Goal: Transaction & Acquisition: Purchase product/service

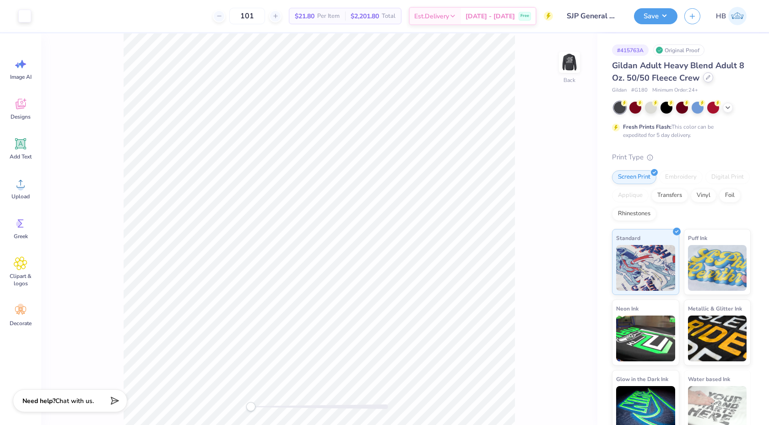
click at [705, 78] on icon at bounding box center [707, 77] width 5 height 5
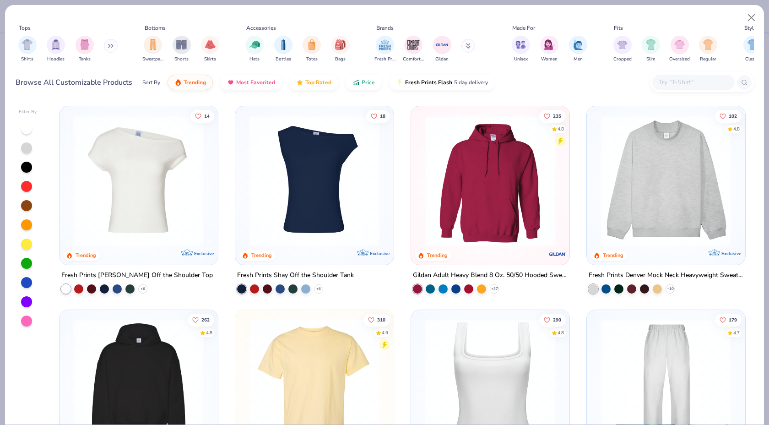
click at [104, 44] on div "Shirts Hoodies Tanks" at bounding box center [68, 49] width 105 height 34
click at [109, 44] on icon at bounding box center [110, 45] width 5 height 5
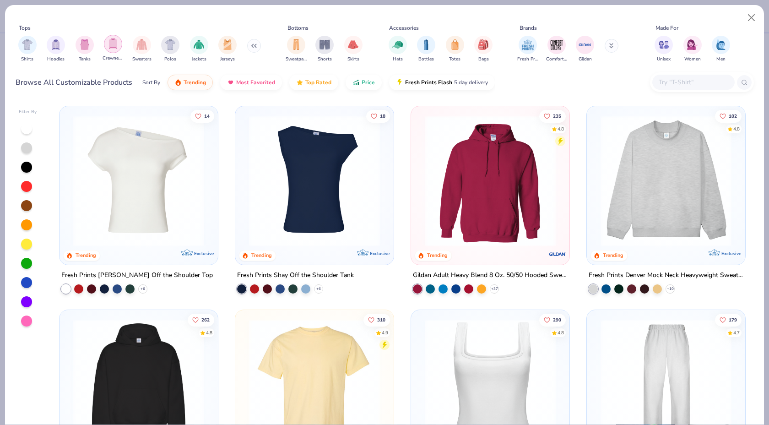
click at [116, 45] on img "filter for Crewnecks" at bounding box center [113, 43] width 10 height 11
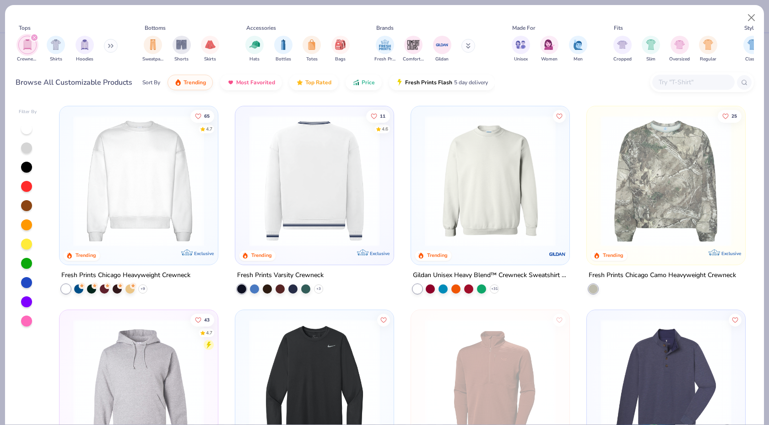
click at [685, 84] on input "text" at bounding box center [692, 82] width 70 height 11
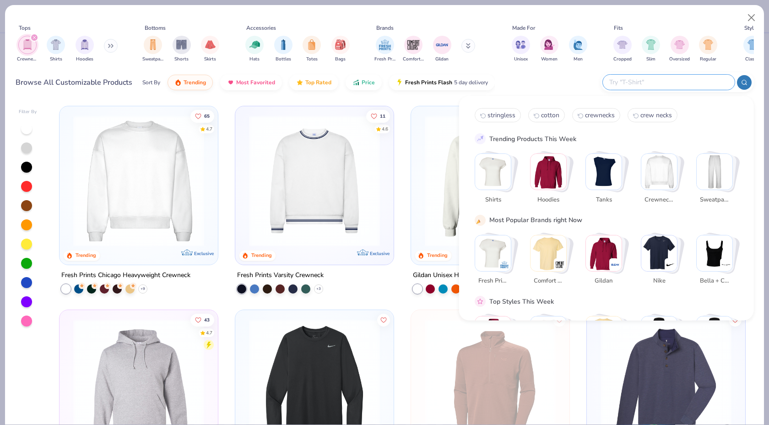
click at [34, 37] on icon "filter for Crewnecks" at bounding box center [34, 38] width 4 height 4
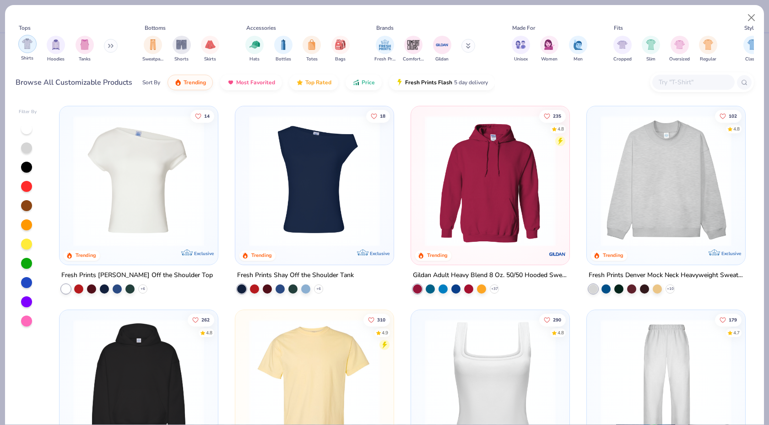
click at [22, 45] on img "filter for Shirts" at bounding box center [27, 43] width 11 height 11
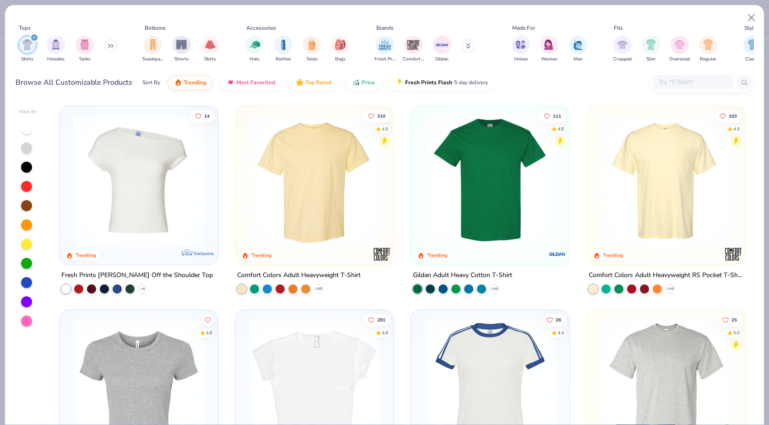
click at [33, 38] on icon "filter for Shirts" at bounding box center [34, 37] width 3 height 3
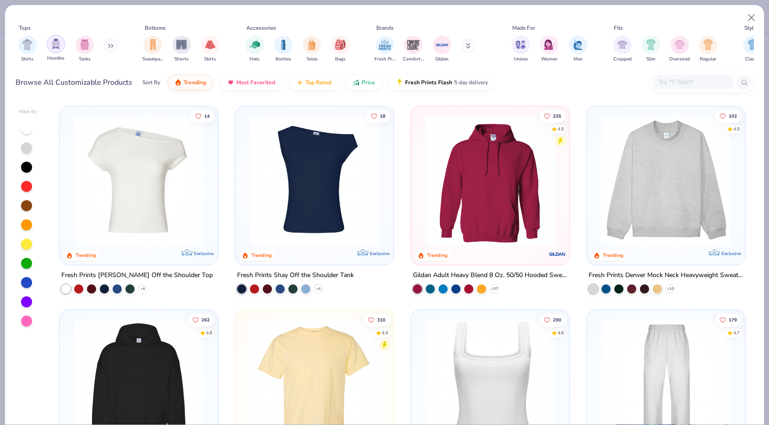
click at [51, 42] on img "filter for Hoodies" at bounding box center [56, 43] width 10 height 11
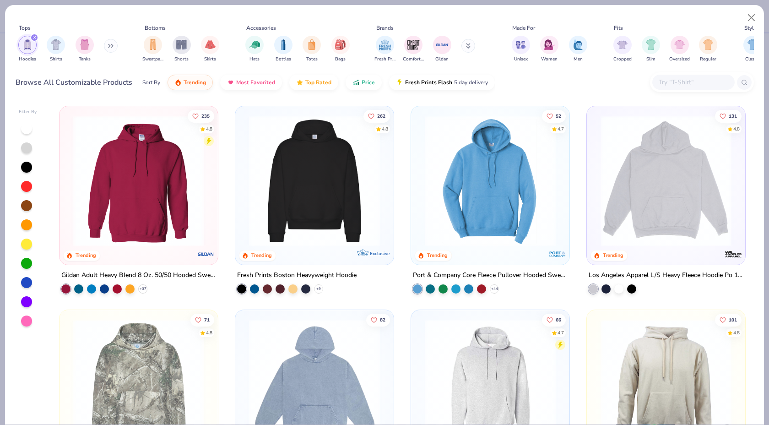
click at [32, 37] on icon "filter for Hoodies" at bounding box center [34, 38] width 4 height 4
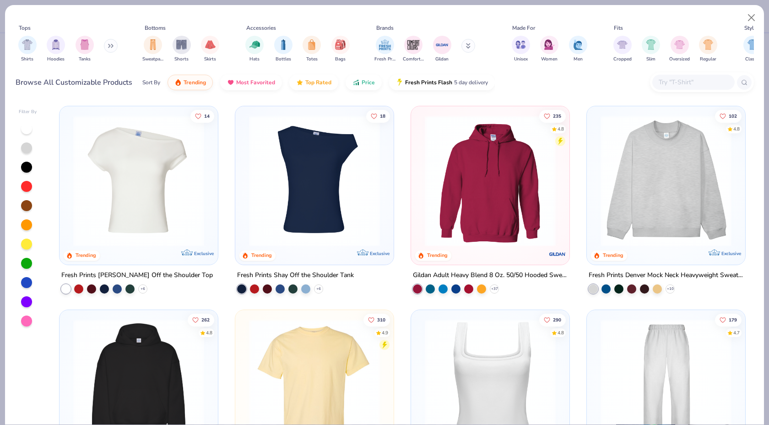
click at [108, 46] on button at bounding box center [111, 46] width 14 height 14
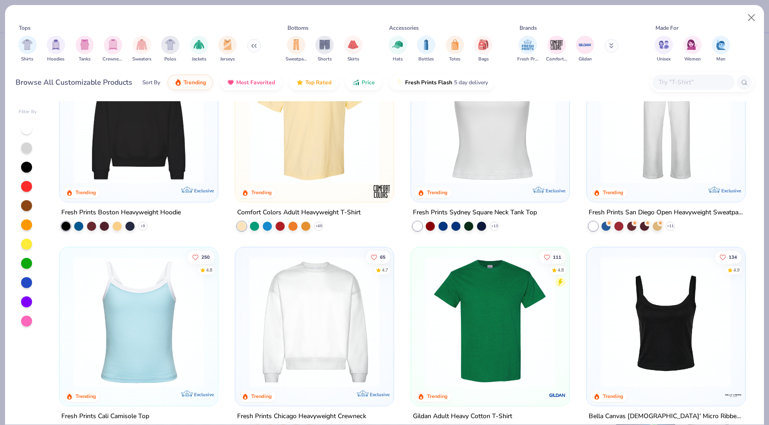
scroll to position [201, 0]
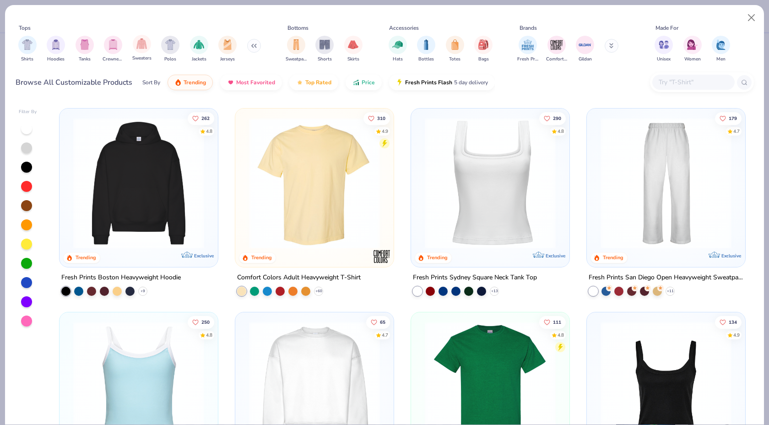
click at [147, 55] on span "Sweaters" at bounding box center [141, 58] width 19 height 7
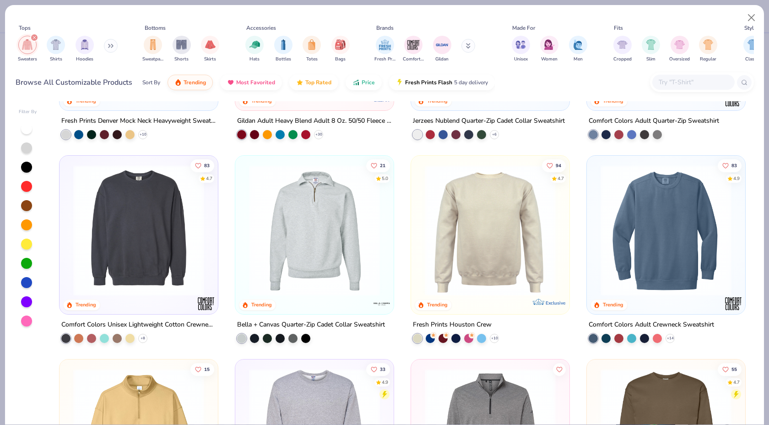
scroll to position [216, 0]
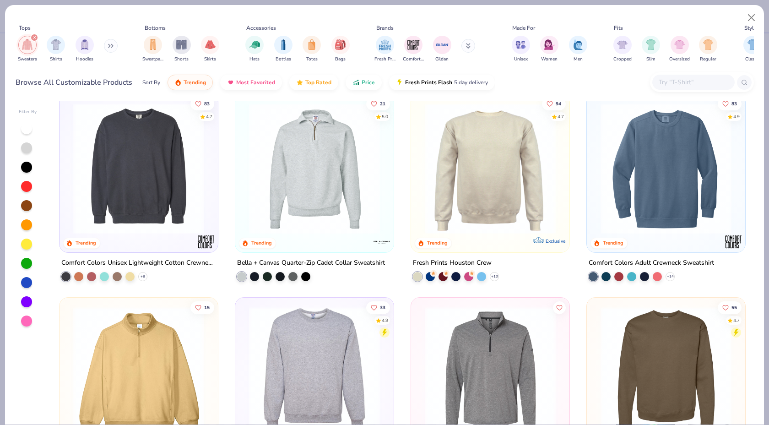
click at [490, 156] on img at bounding box center [490, 168] width 140 height 131
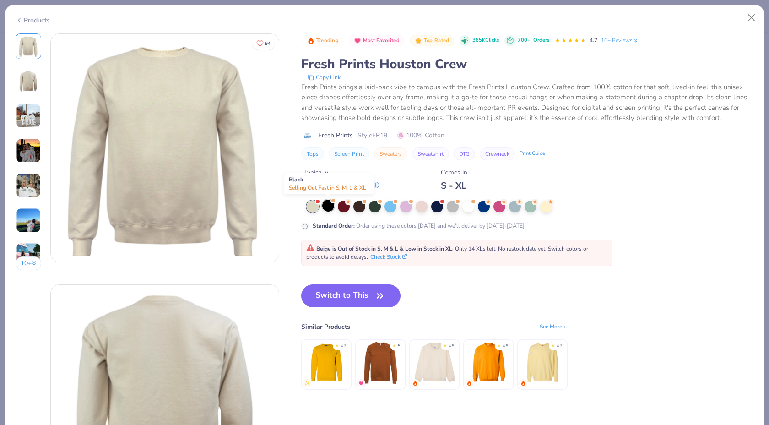
click at [326, 206] on div at bounding box center [328, 205] width 12 height 12
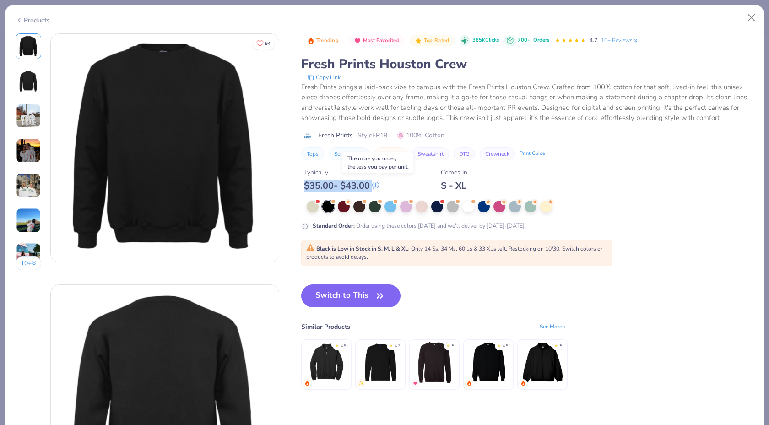
drag, startPoint x: 306, startPoint y: 184, endPoint x: 375, endPoint y: 189, distance: 69.3
click at [375, 189] on div "$ 35.00 - $ 43.00" at bounding box center [341, 185] width 75 height 11
click at [347, 165] on div "Typically $ 35.00 - $ 43.00 Comes In S - XL" at bounding box center [527, 175] width 452 height 31
click at [376, 185] on icon at bounding box center [375, 185] width 0 height 3
click at [457, 205] on div at bounding box center [453, 205] width 12 height 12
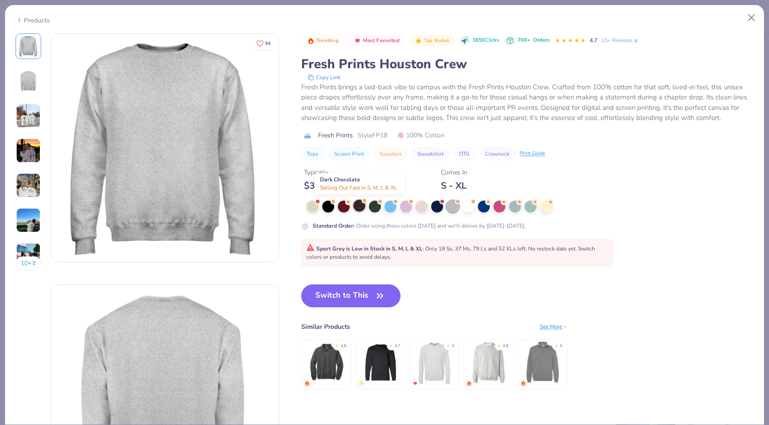
click at [361, 206] on div at bounding box center [359, 205] width 12 height 12
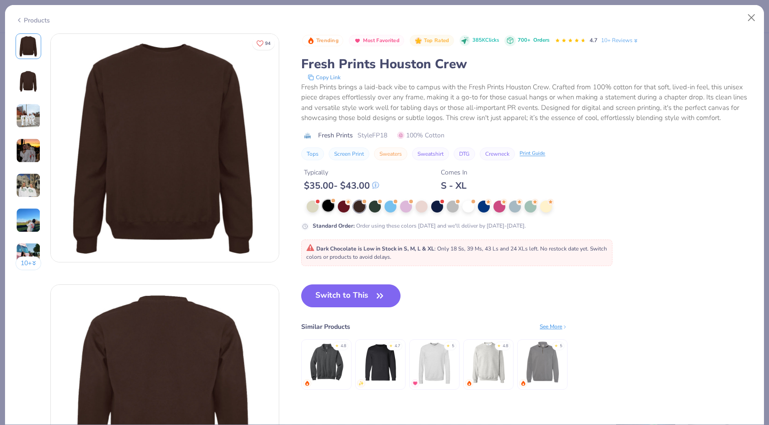
click at [331, 205] on div at bounding box center [328, 205] width 12 height 12
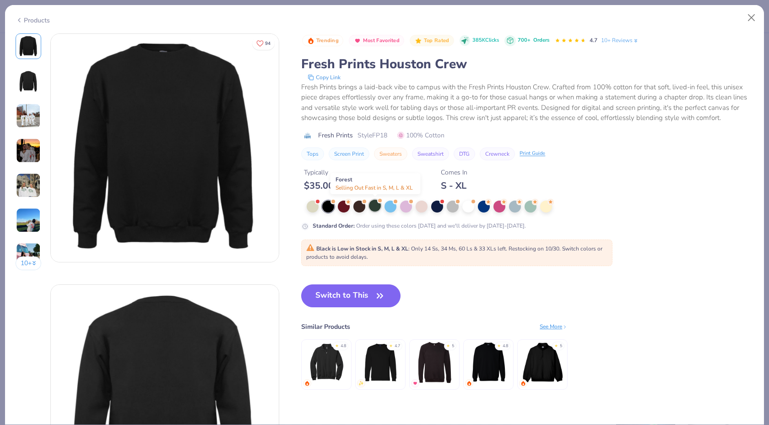
click at [375, 207] on div at bounding box center [375, 205] width 12 height 12
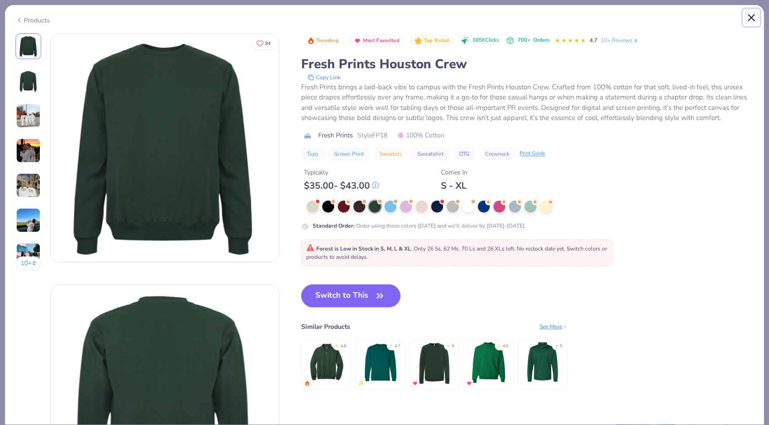
click at [752, 14] on button "Close" at bounding box center [751, 17] width 17 height 17
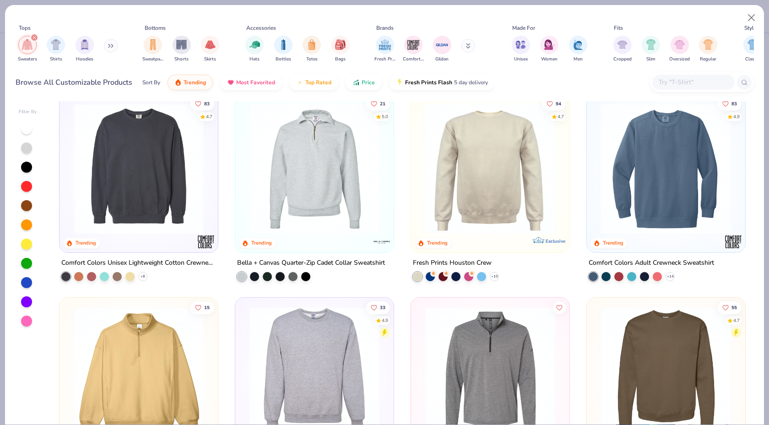
scroll to position [253, 0]
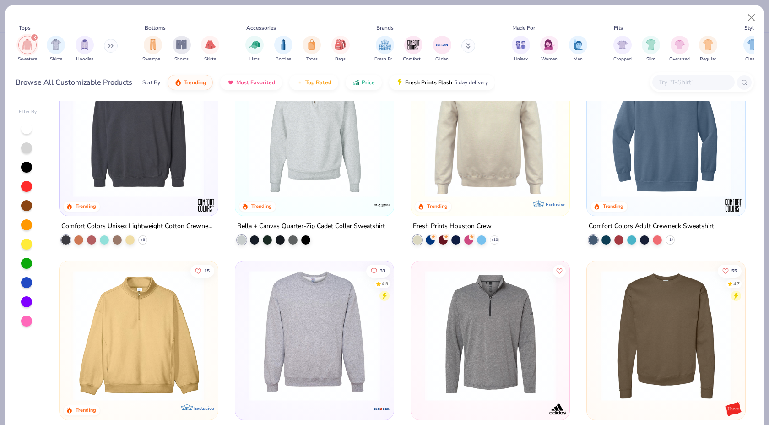
click at [649, 187] on img at bounding box center [666, 131] width 140 height 131
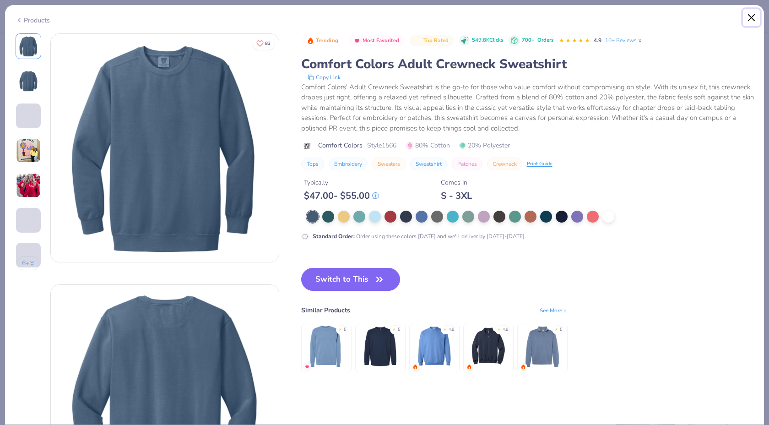
click at [745, 17] on button "Close" at bounding box center [751, 17] width 17 height 17
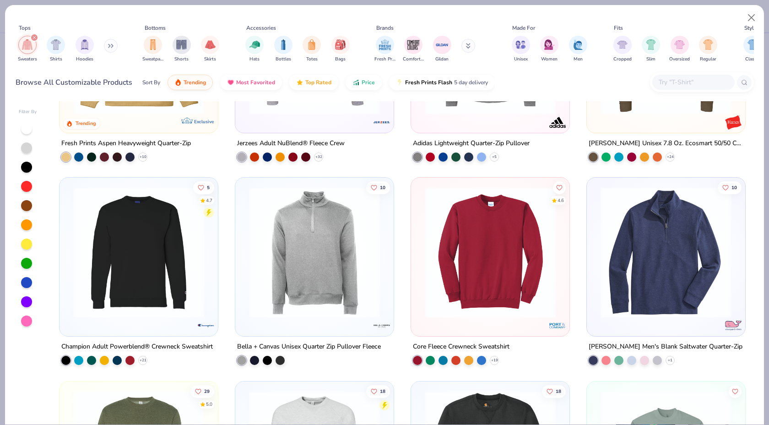
scroll to position [540, 0]
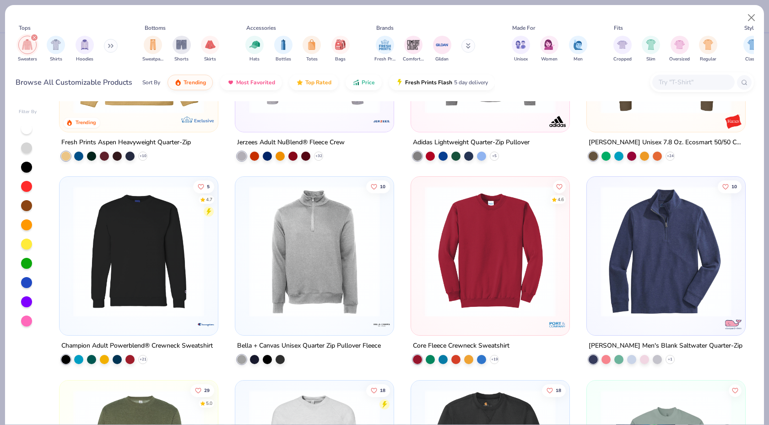
click at [531, 307] on img at bounding box center [490, 251] width 140 height 131
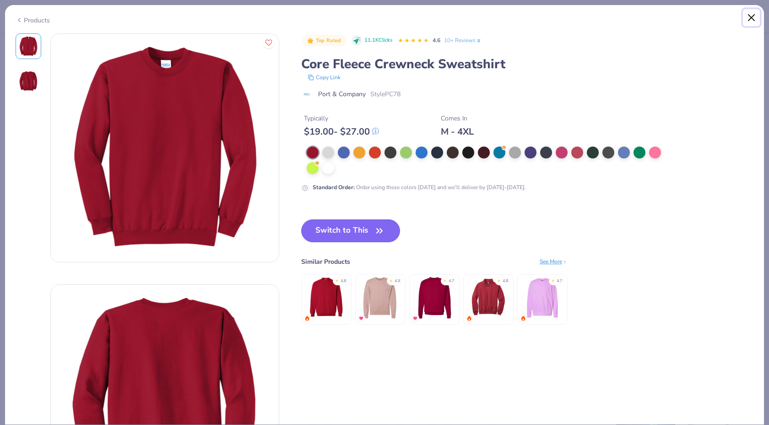
click at [749, 18] on button "Close" at bounding box center [751, 17] width 17 height 17
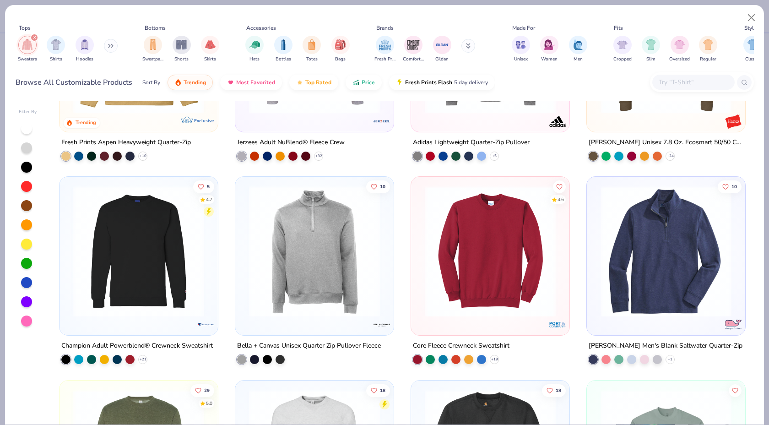
scroll to position [558, 0]
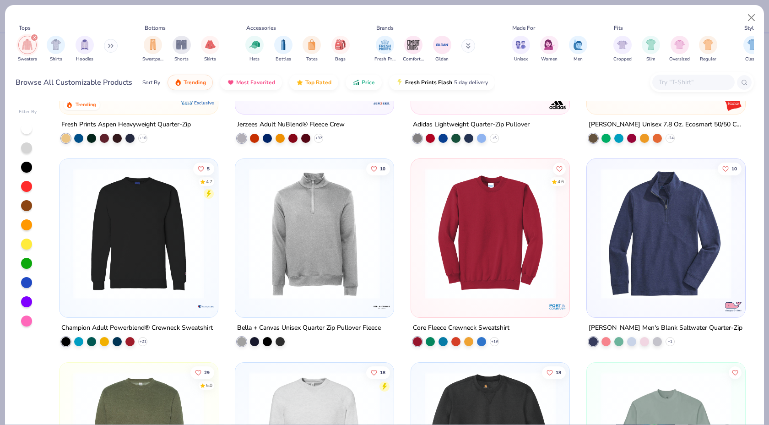
click at [195, 213] on img at bounding box center [139, 233] width 140 height 131
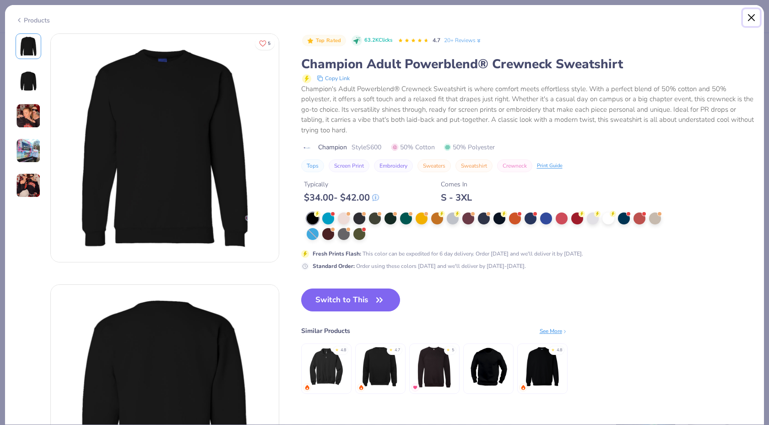
click at [752, 14] on button "Close" at bounding box center [751, 17] width 17 height 17
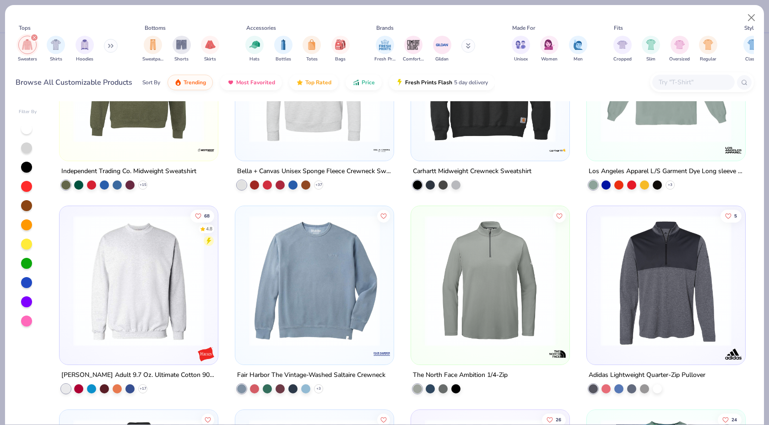
scroll to position [924, 0]
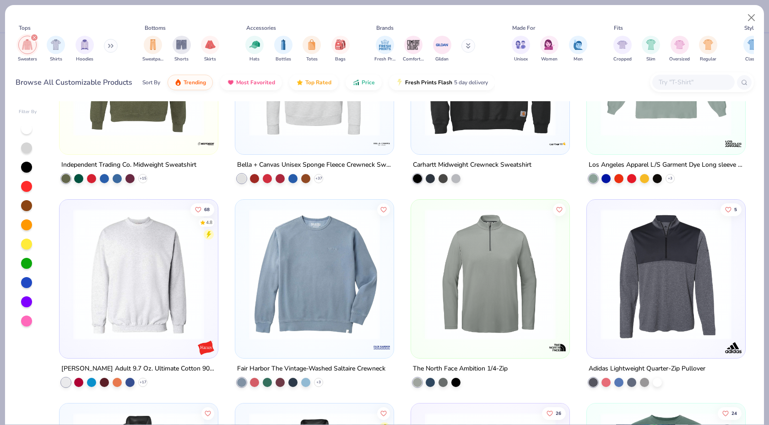
click at [137, 263] on img at bounding box center [139, 274] width 140 height 131
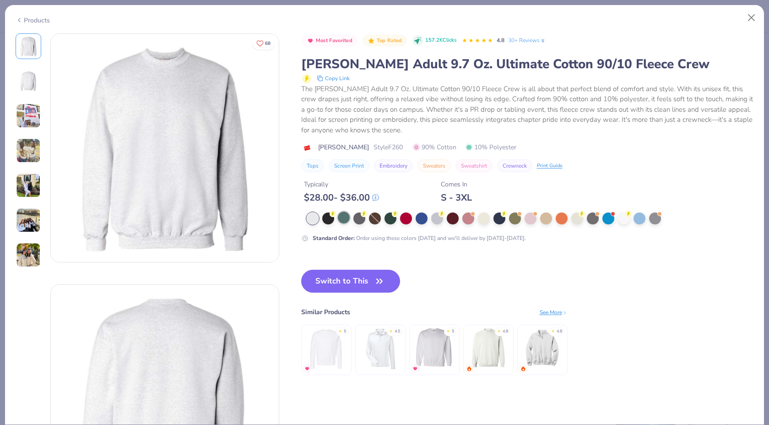
click at [344, 220] on div at bounding box center [344, 217] width 12 height 12
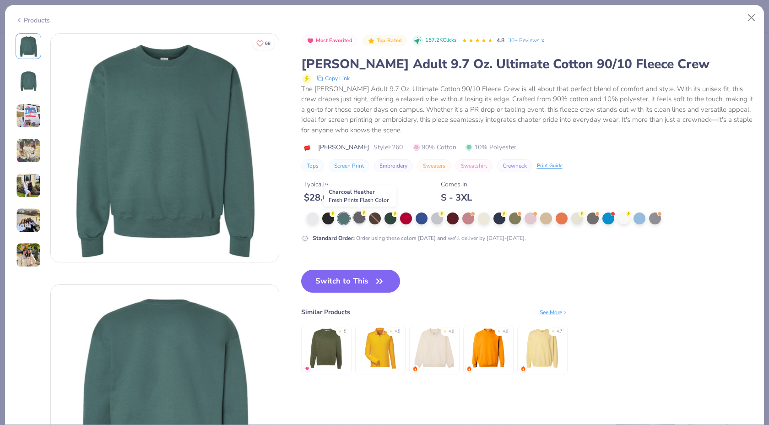
click at [354, 218] on div at bounding box center [359, 217] width 12 height 12
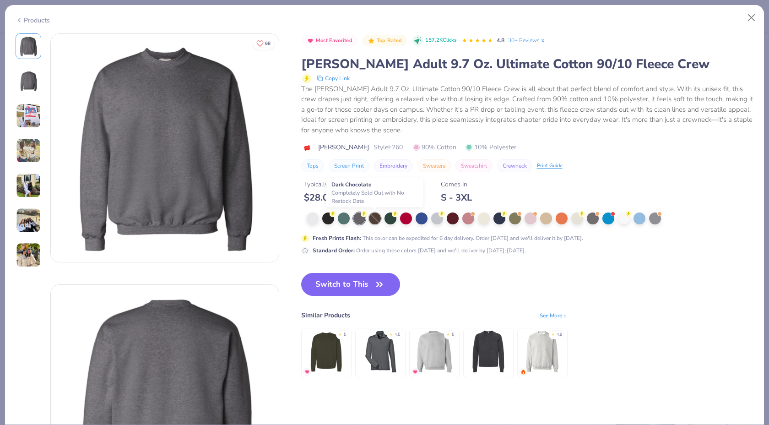
click at [376, 220] on div at bounding box center [375, 218] width 12 height 12
click at [595, 216] on div at bounding box center [593, 217] width 12 height 12
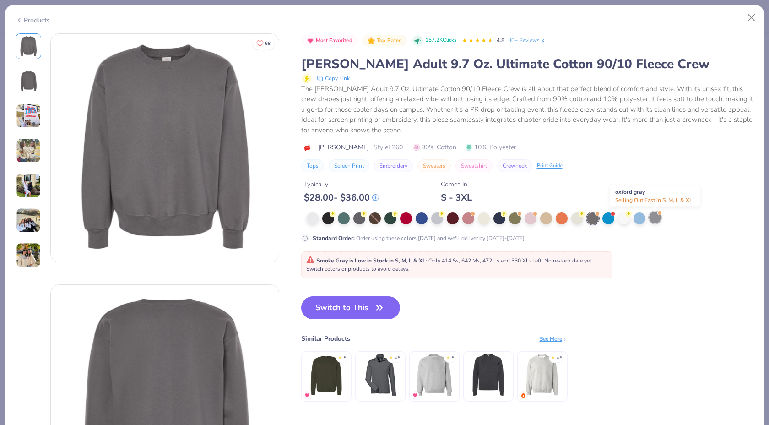
click at [655, 219] on div at bounding box center [655, 217] width 12 height 12
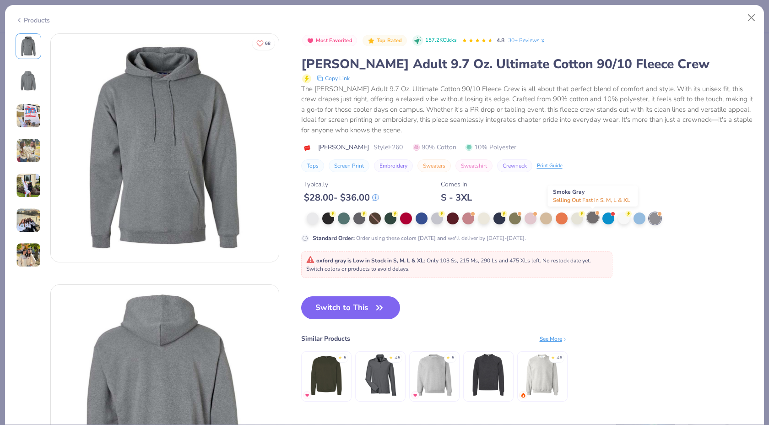
click at [592, 219] on div at bounding box center [593, 217] width 12 height 12
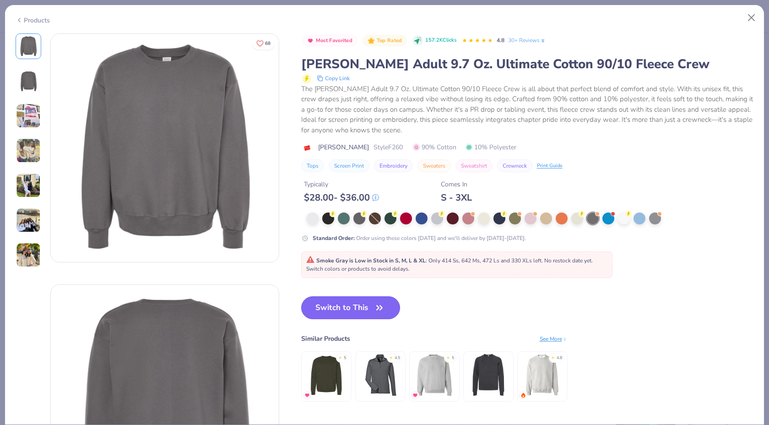
click at [359, 300] on button "Switch to This" at bounding box center [350, 307] width 99 height 23
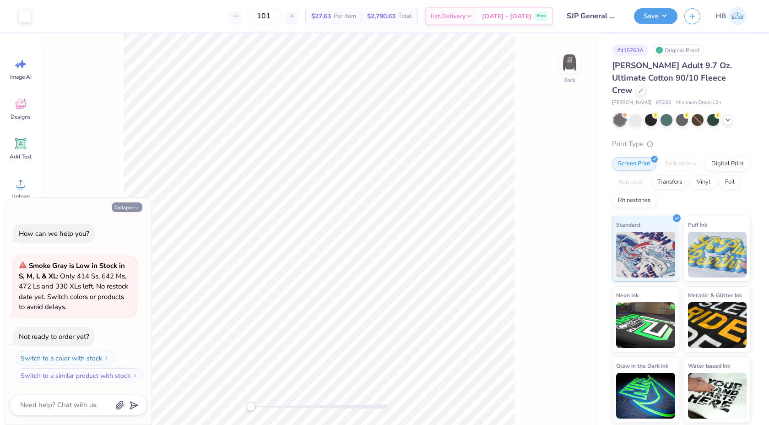
click at [140, 208] on button "Collapse" at bounding box center [127, 207] width 31 height 10
type textarea "x"
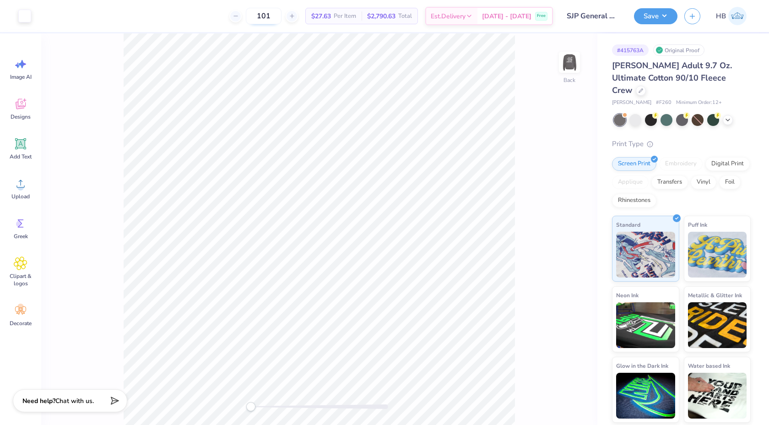
click at [281, 17] on input "101" at bounding box center [264, 16] width 36 height 16
type input "100"
click at [667, 113] on div at bounding box center [666, 119] width 12 height 12
click at [727, 115] on icon at bounding box center [727, 118] width 7 height 7
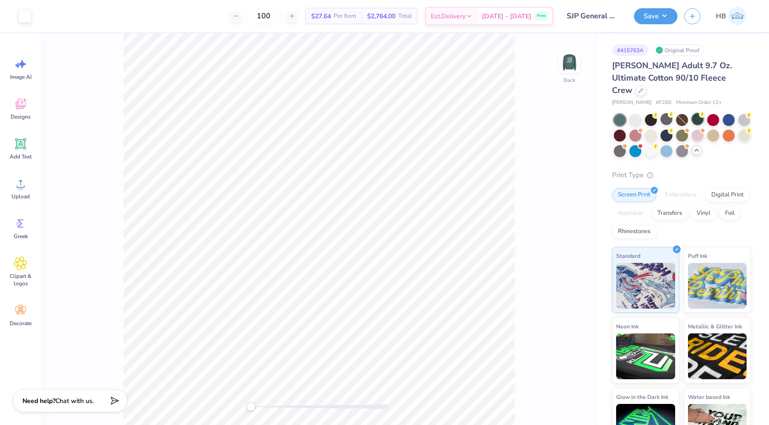
click at [698, 113] on div at bounding box center [697, 119] width 12 height 12
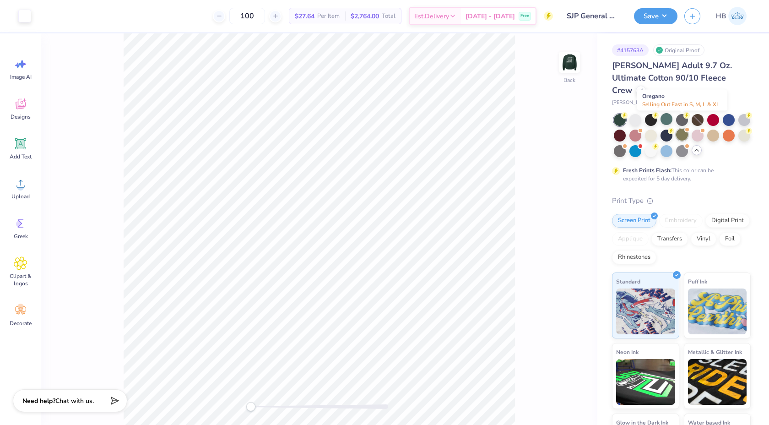
click at [683, 129] on div at bounding box center [682, 135] width 12 height 12
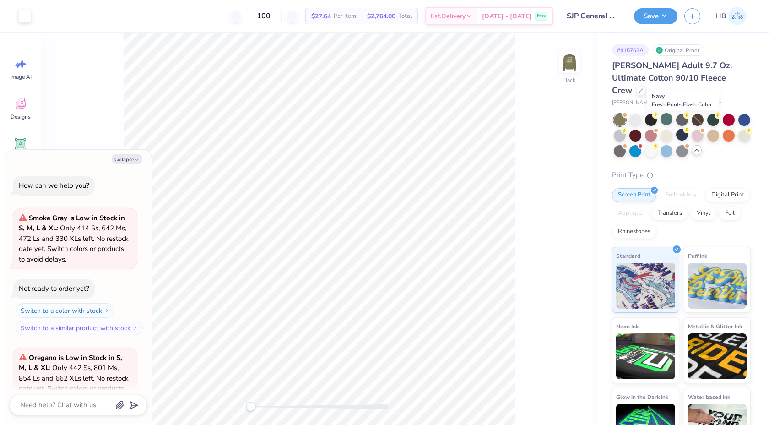
scroll to position [92, 0]
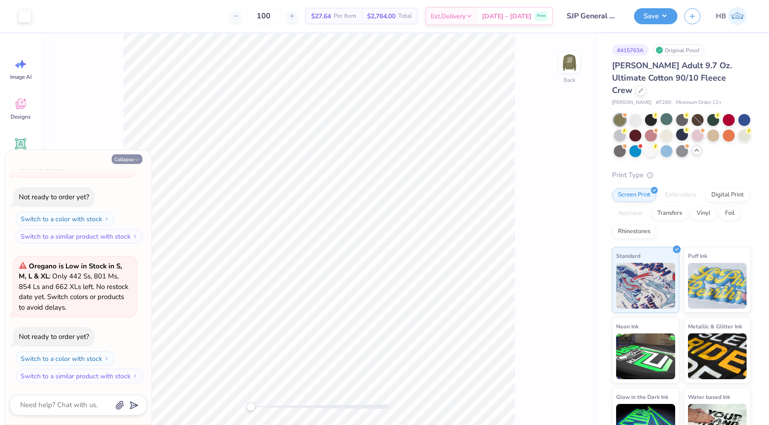
click at [140, 161] on button "Collapse" at bounding box center [127, 159] width 31 height 10
type textarea "x"
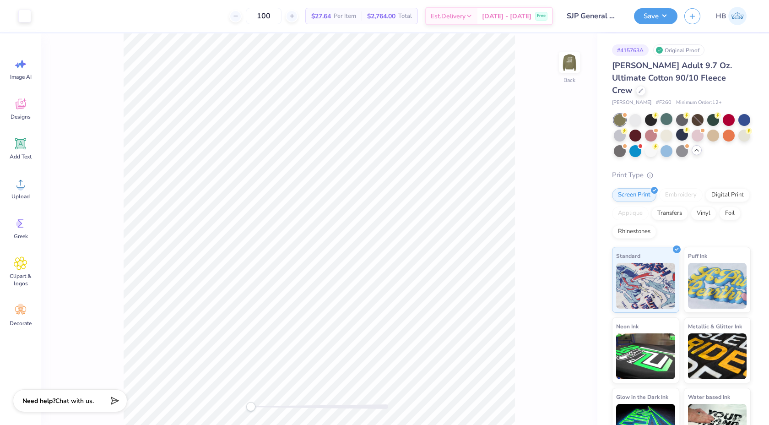
click at [516, 115] on div "Back" at bounding box center [319, 228] width 556 height 391
click at [281, 16] on input "100" at bounding box center [264, 16] width 36 height 16
drag, startPoint x: 633, startPoint y: 91, endPoint x: 645, endPoint y: 91, distance: 11.9
click at [656, 99] on span "# F260" at bounding box center [664, 103] width 16 height 8
copy span "F260"
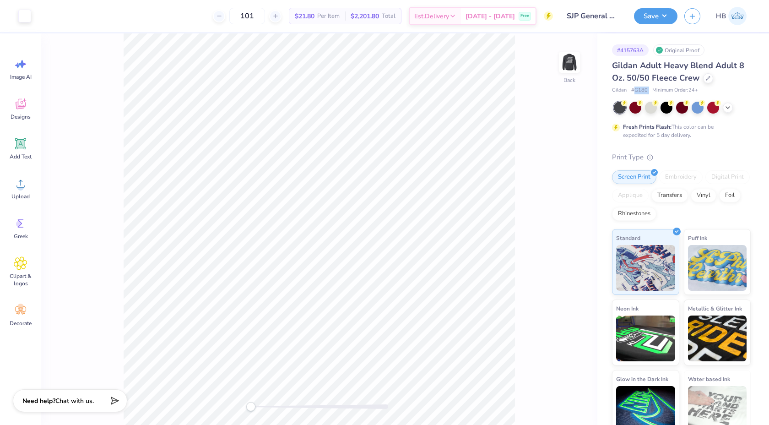
drag, startPoint x: 633, startPoint y: 90, endPoint x: 649, endPoint y: 91, distance: 16.5
click at [650, 91] on div "Gildan # G180 Minimum Order: 24 +" at bounding box center [681, 90] width 139 height 8
copy span "G180"
click at [726, 110] on icon at bounding box center [727, 106] width 7 height 7
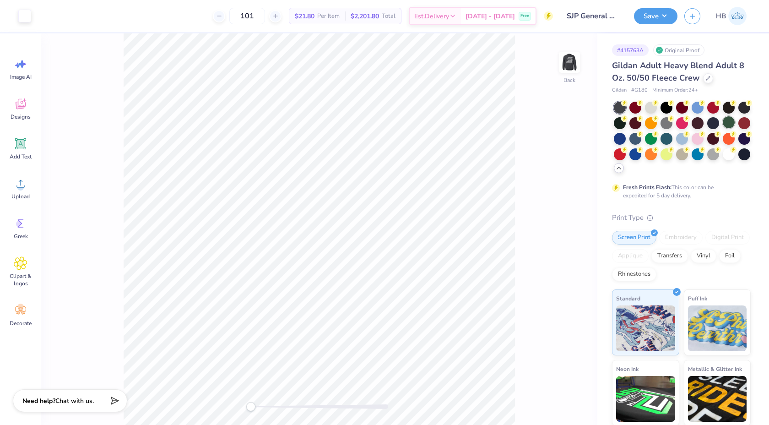
click at [729, 122] on div at bounding box center [728, 122] width 12 height 12
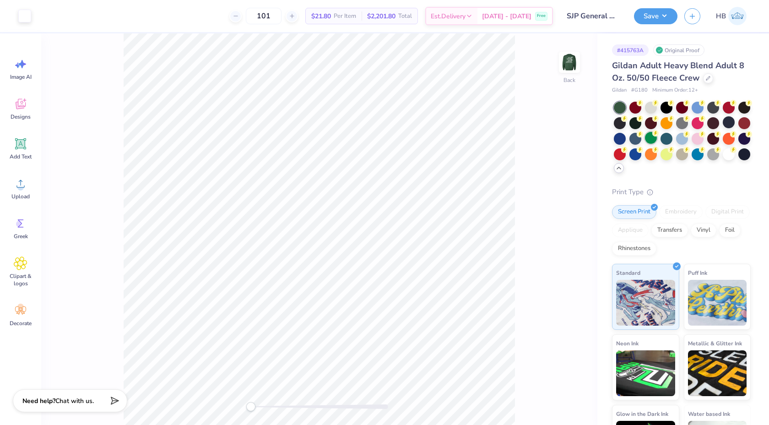
click at [653, 134] on circle at bounding box center [655, 133] width 6 height 6
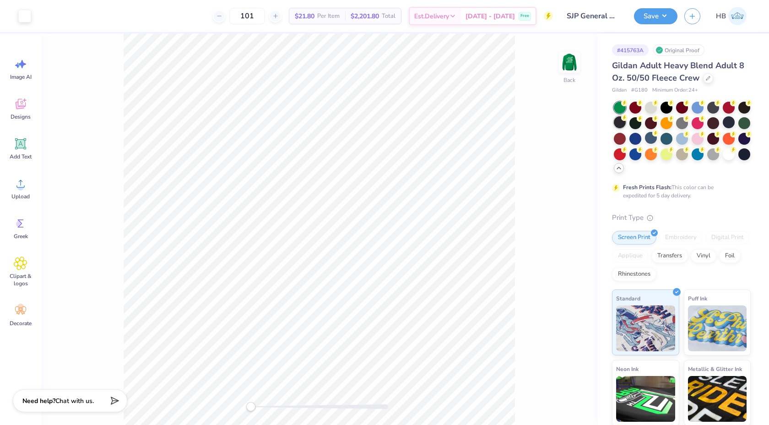
click at [619, 122] on div at bounding box center [620, 122] width 12 height 12
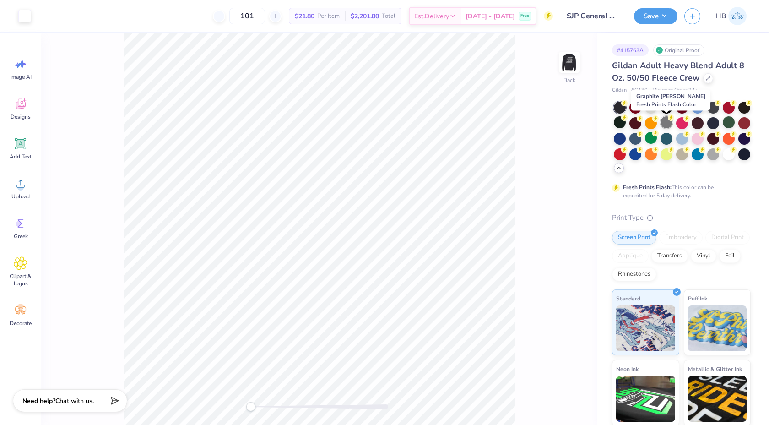
click at [664, 120] on div at bounding box center [666, 122] width 12 height 12
click at [710, 153] on div at bounding box center [713, 153] width 12 height 12
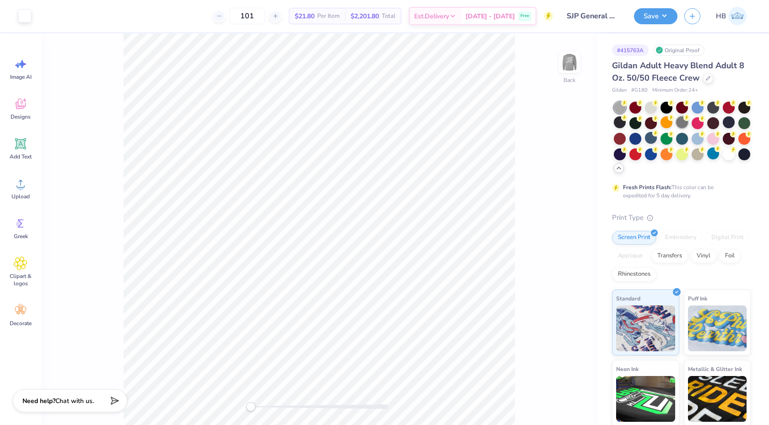
click at [678, 120] on div at bounding box center [682, 122] width 12 height 12
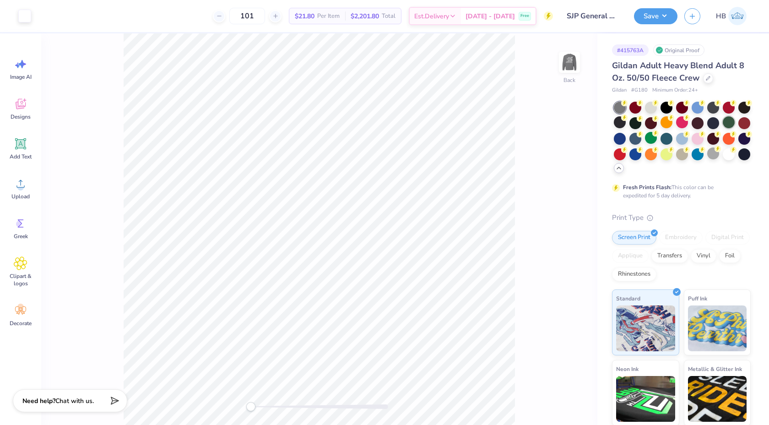
click at [726, 119] on div at bounding box center [728, 122] width 12 height 12
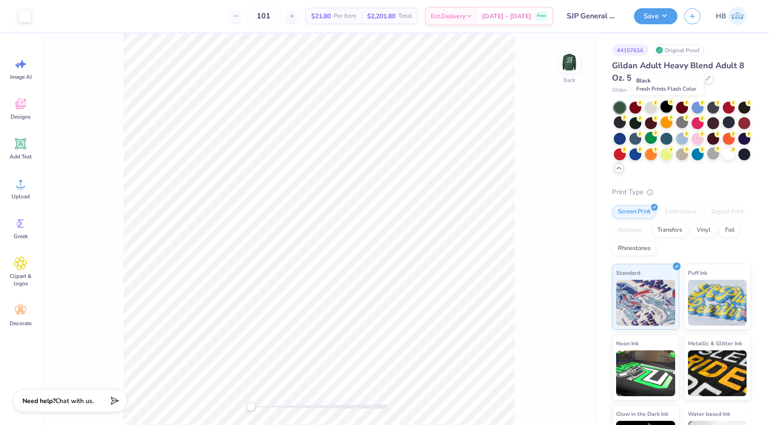
click at [665, 105] on div at bounding box center [666, 107] width 12 height 12
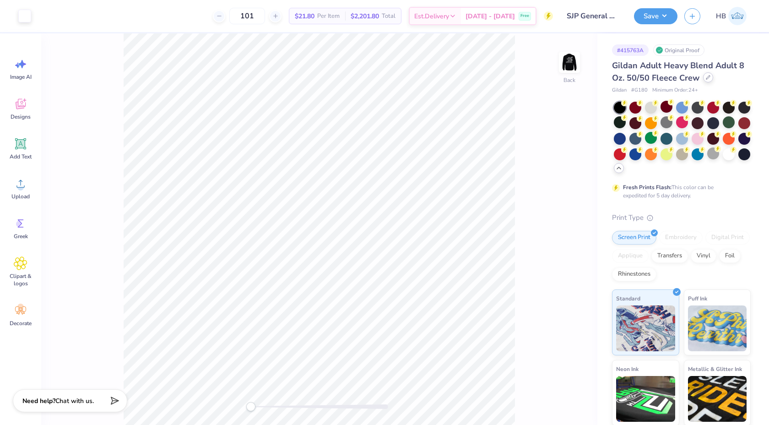
click at [708, 77] on icon at bounding box center [707, 77] width 5 height 5
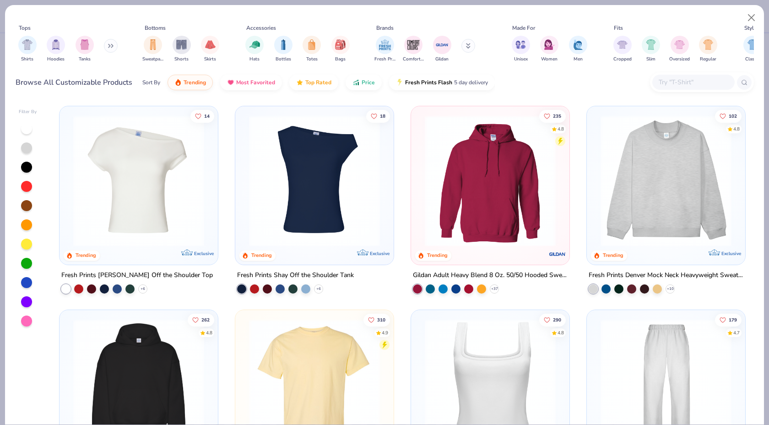
click at [113, 42] on button at bounding box center [111, 46] width 14 height 14
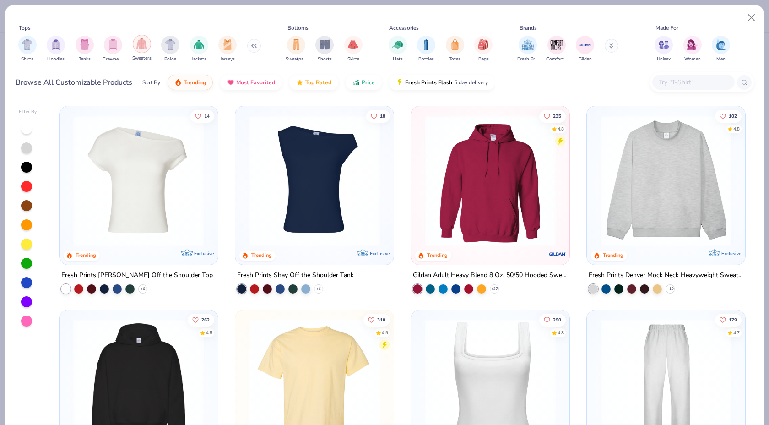
click at [147, 47] on div "filter for Sweaters" at bounding box center [142, 44] width 18 height 18
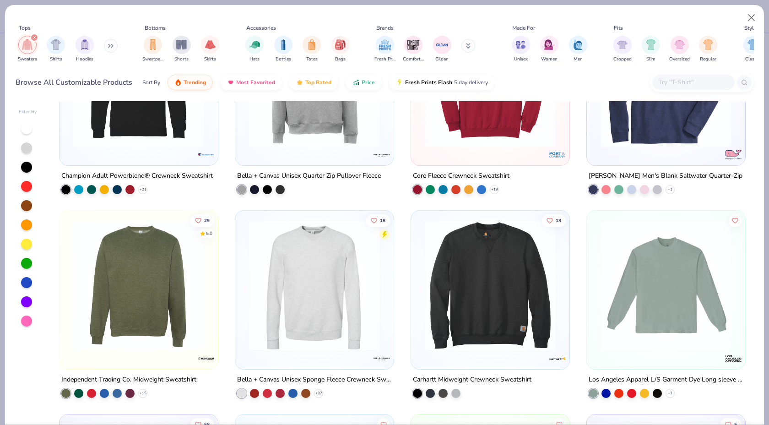
scroll to position [714, 0]
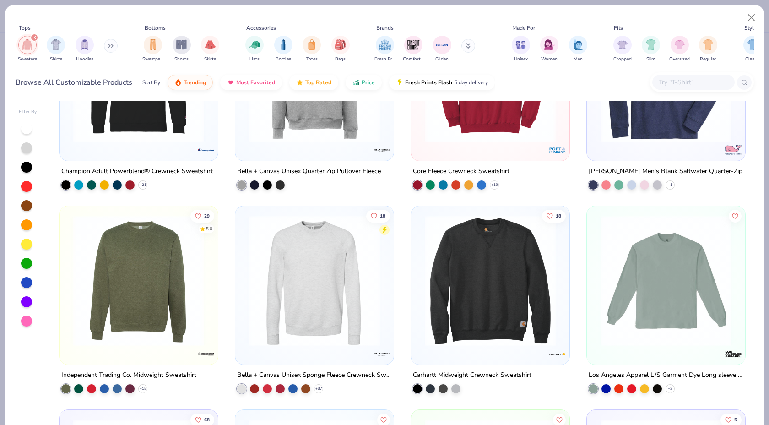
click at [285, 275] on img at bounding box center [314, 280] width 140 height 131
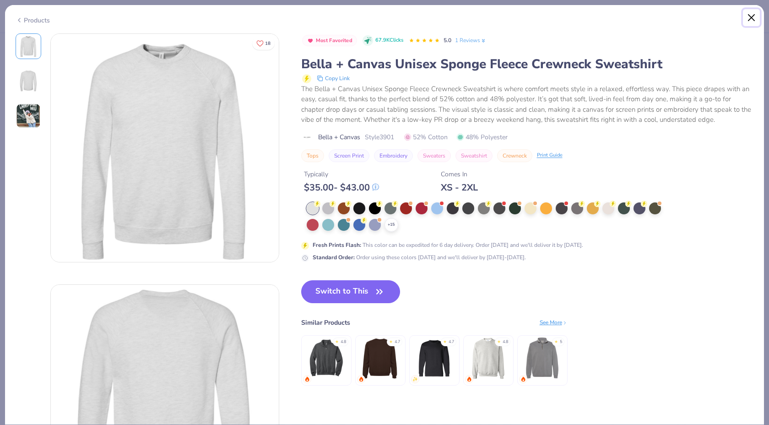
click at [745, 18] on button "Close" at bounding box center [751, 17] width 17 height 17
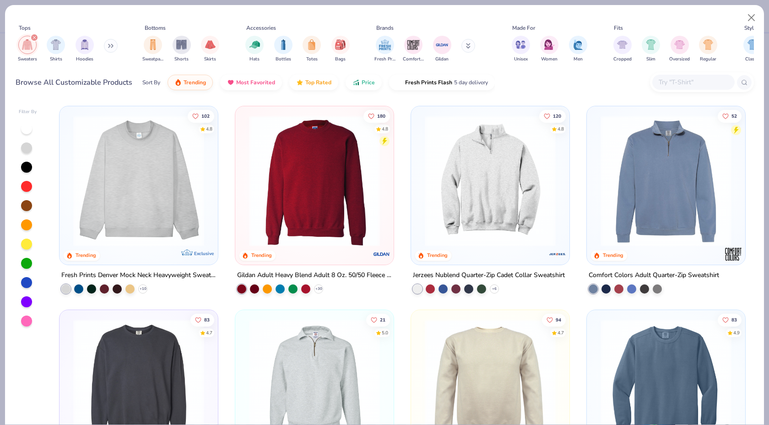
click at [308, 183] on img at bounding box center [314, 180] width 140 height 131
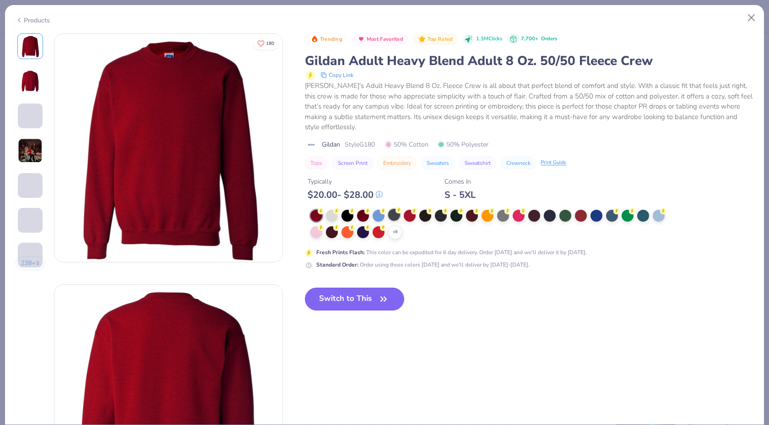
click at [0, 0] on icon at bounding box center [0, 0] width 0 height 0
click at [397, 209] on div at bounding box center [394, 215] width 12 height 12
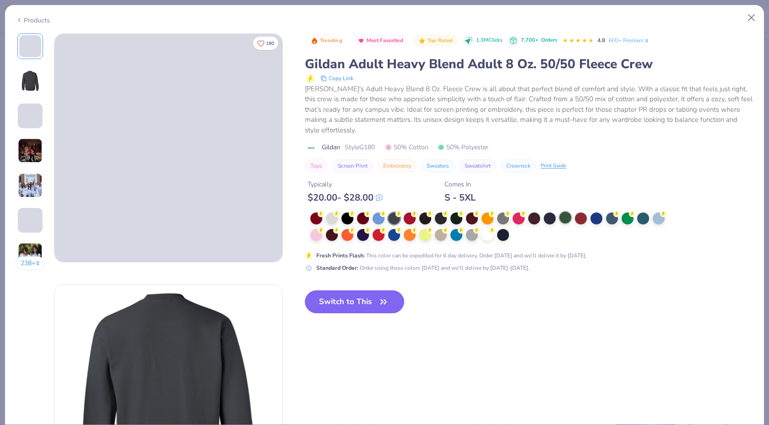
click at [564, 211] on div at bounding box center [565, 217] width 12 height 12
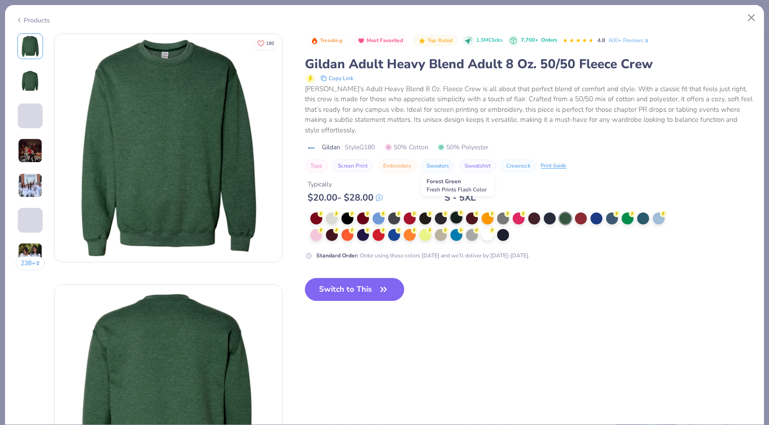
click at [454, 211] on div at bounding box center [456, 217] width 12 height 12
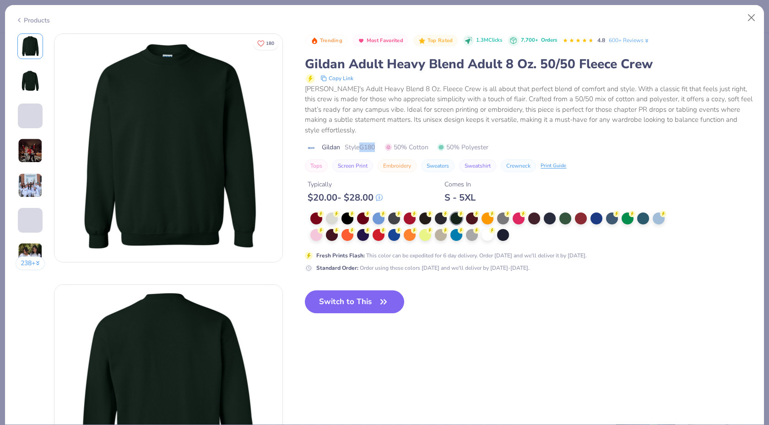
drag, startPoint x: 361, startPoint y: 137, endPoint x: 382, endPoint y: 136, distance: 20.6
click at [382, 142] on div "Gildan Style G180 50% Cotton 50% Polyester" at bounding box center [529, 147] width 448 height 10
copy span "G180"
click at [613, 211] on div at bounding box center [612, 217] width 12 height 12
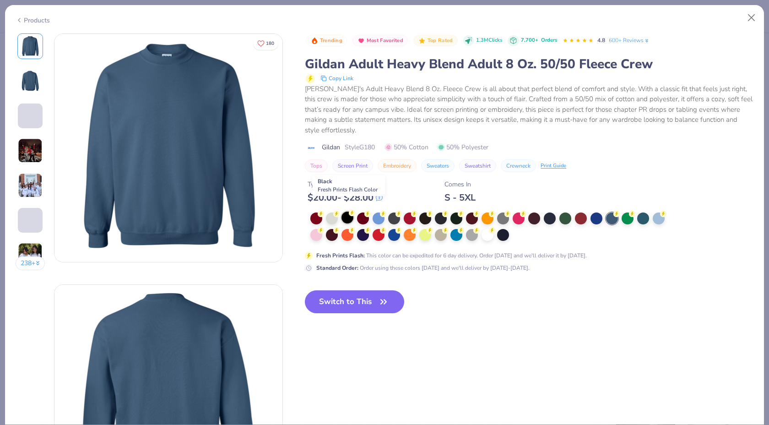
click at [346, 211] on div at bounding box center [347, 217] width 12 height 12
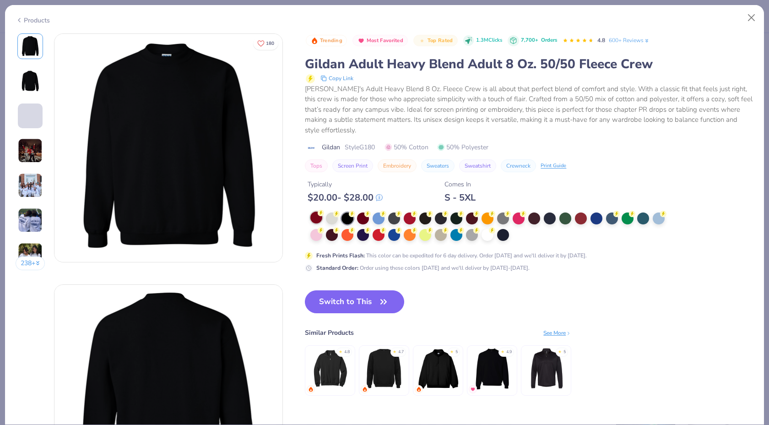
click at [314, 211] on div at bounding box center [316, 217] width 12 height 12
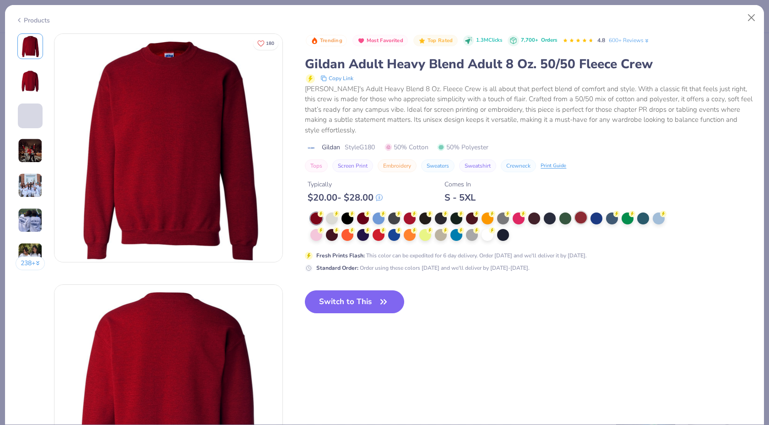
click at [585, 211] on div at bounding box center [581, 217] width 12 height 12
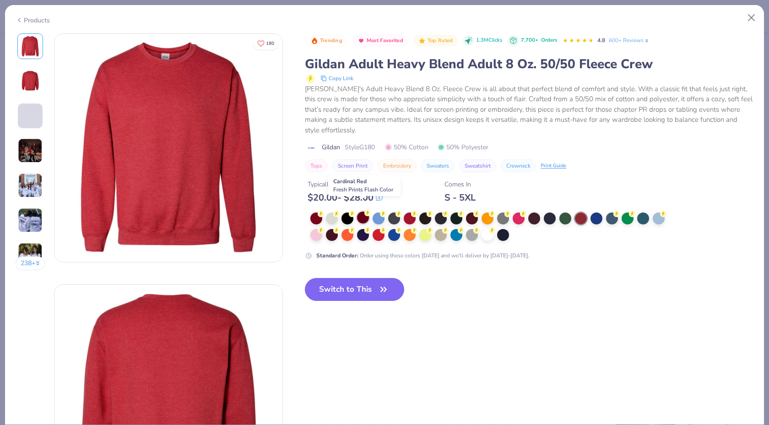
click at [365, 211] on div at bounding box center [363, 217] width 12 height 12
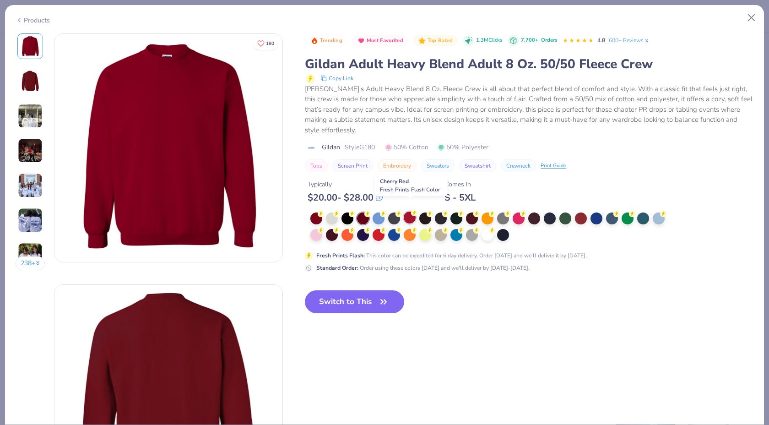
click at [410, 211] on div at bounding box center [410, 217] width 12 height 12
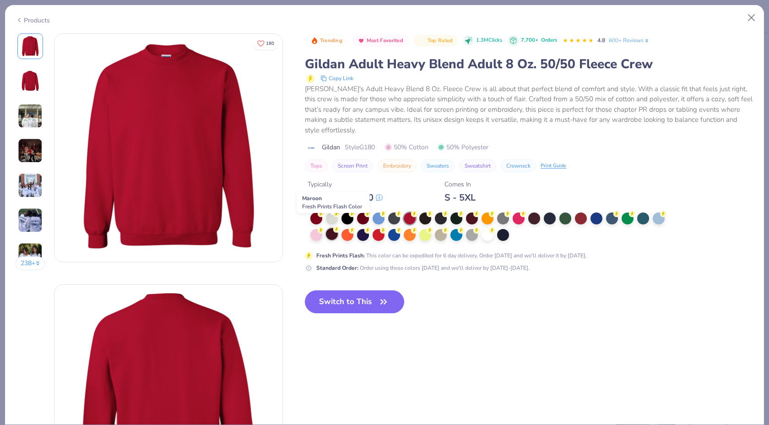
click at [328, 228] on div at bounding box center [332, 234] width 12 height 12
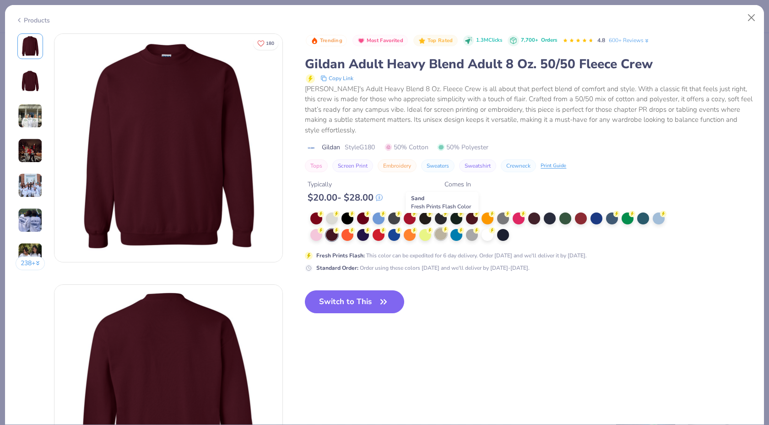
click at [439, 228] on div at bounding box center [441, 234] width 12 height 12
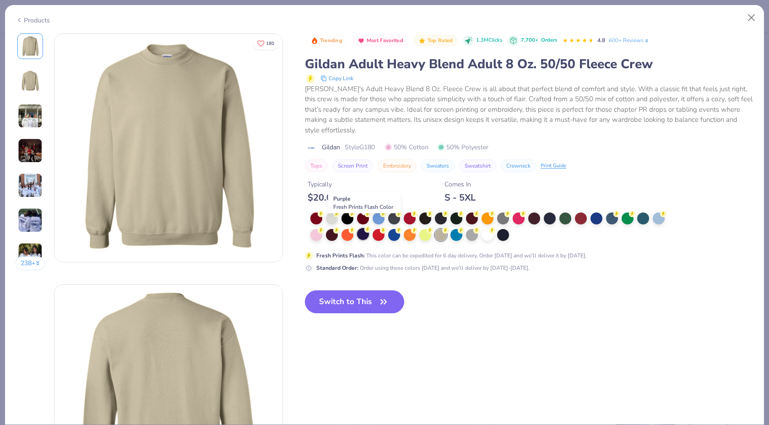
click at [366, 228] on div at bounding box center [363, 234] width 12 height 12
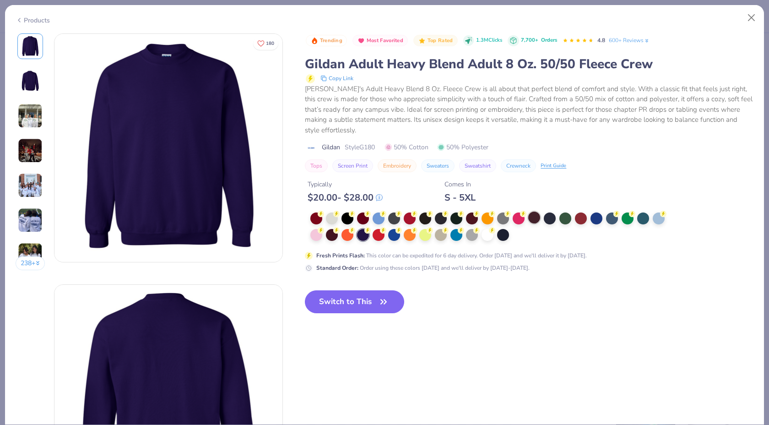
click at [536, 211] on div at bounding box center [534, 217] width 12 height 12
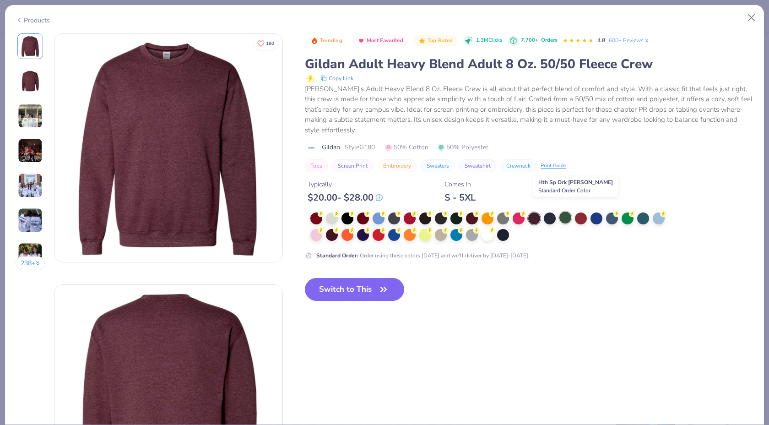
click at [566, 211] on div at bounding box center [565, 217] width 12 height 12
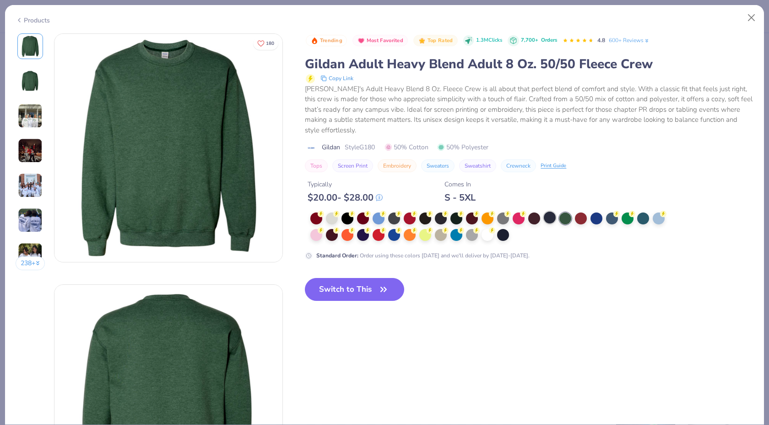
click at [553, 211] on div at bounding box center [550, 217] width 12 height 12
